Goal: Task Accomplishment & Management: Use online tool/utility

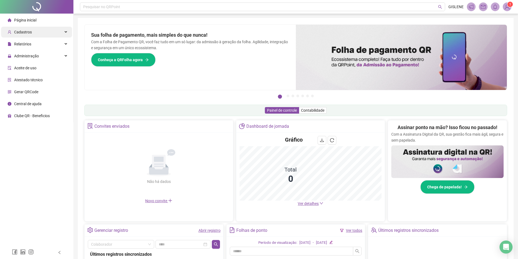
click at [41, 32] on div "Cadastros" at bounding box center [36, 32] width 71 height 11
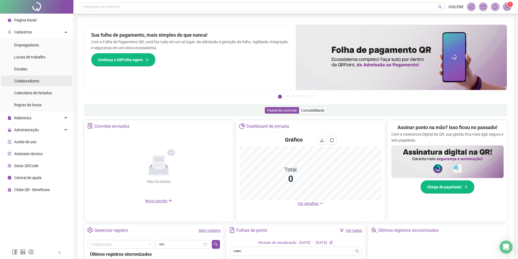
click at [35, 82] on span "Colaboradores" at bounding box center [26, 81] width 25 height 4
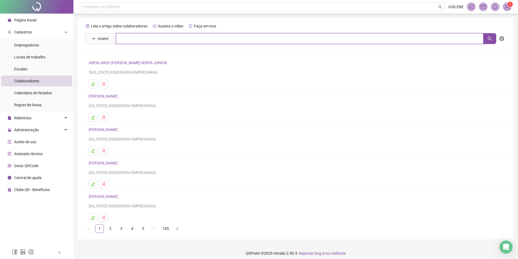
click at [141, 38] on input "text" at bounding box center [299, 38] width 367 height 11
type input "*"
type input "*******"
click at [123, 54] on link "[PERSON_NAME]" at bounding box center [108, 54] width 29 height 4
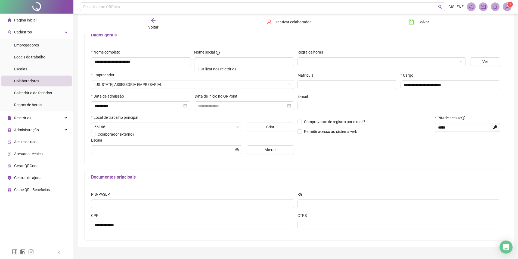
scroll to position [51, 0]
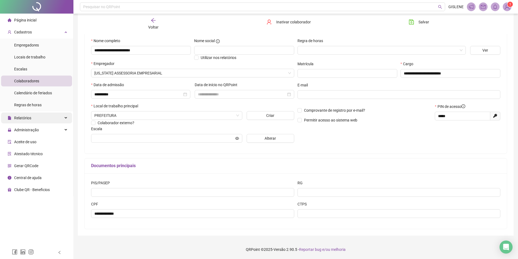
click at [54, 121] on div "Relatórios" at bounding box center [36, 118] width 71 height 11
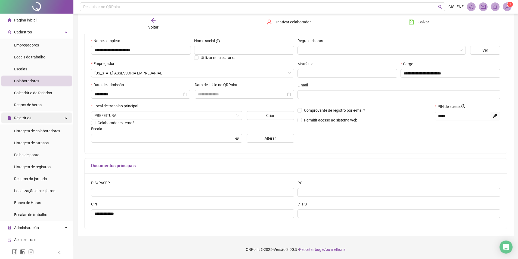
click at [56, 119] on div "Relatórios" at bounding box center [36, 118] width 71 height 11
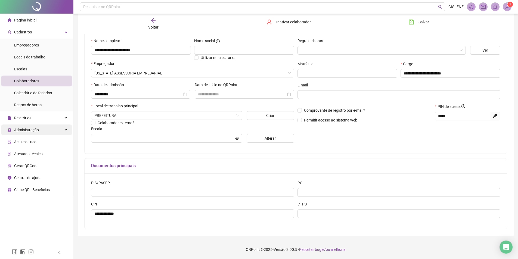
click at [44, 132] on div "Administração" at bounding box center [36, 129] width 71 height 11
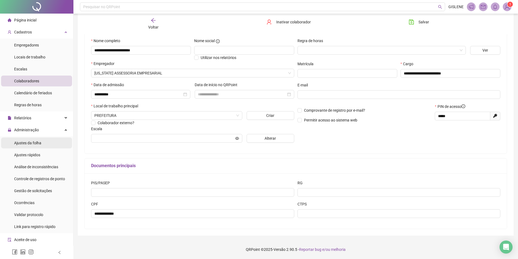
click at [48, 141] on li "Ajustes da folha" at bounding box center [36, 143] width 71 height 11
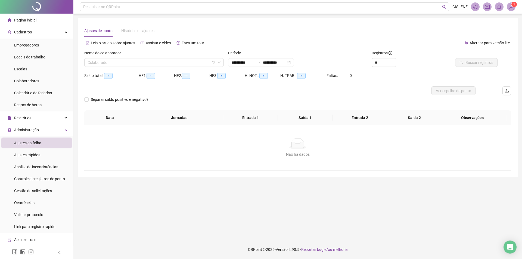
type input "**********"
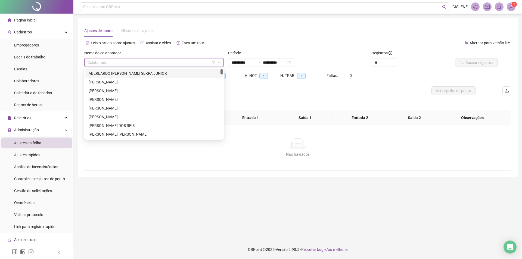
click at [141, 62] on input "search" at bounding box center [152, 62] width 128 height 8
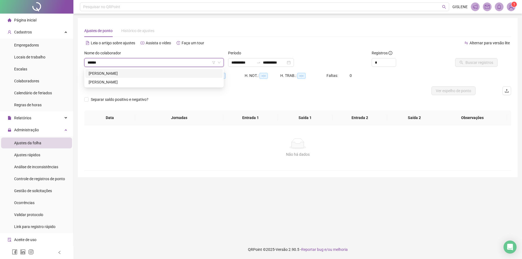
type input "*******"
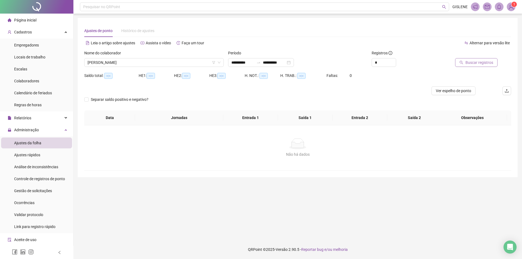
click at [478, 63] on span "Buscar registros" at bounding box center [479, 63] width 28 height 6
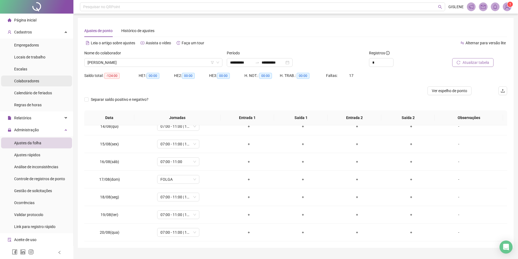
click at [42, 81] on li "Colaboradores" at bounding box center [36, 81] width 71 height 11
